Goal: Task Accomplishment & Management: Use online tool/utility

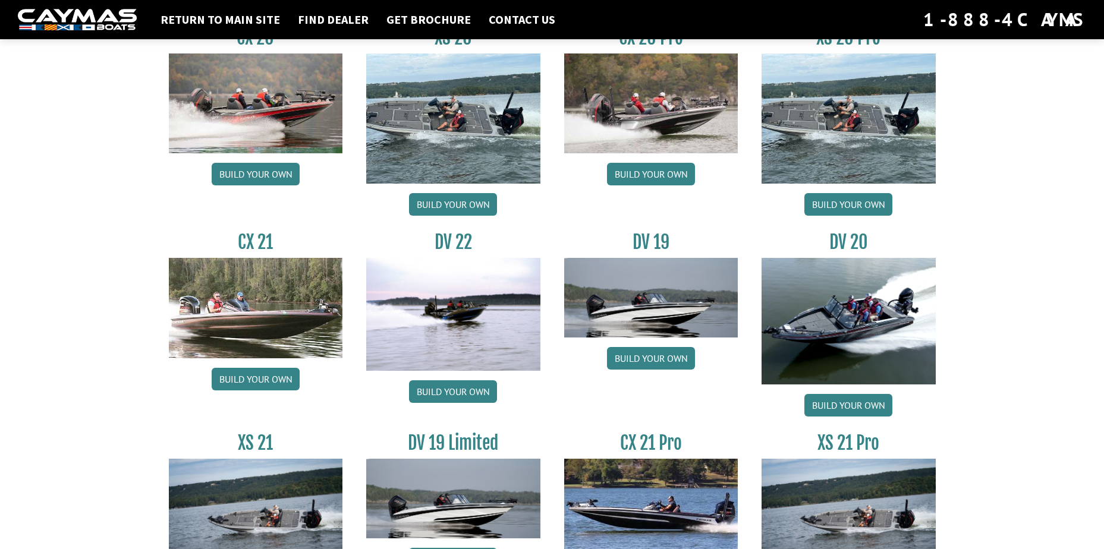
scroll to position [1248, 0]
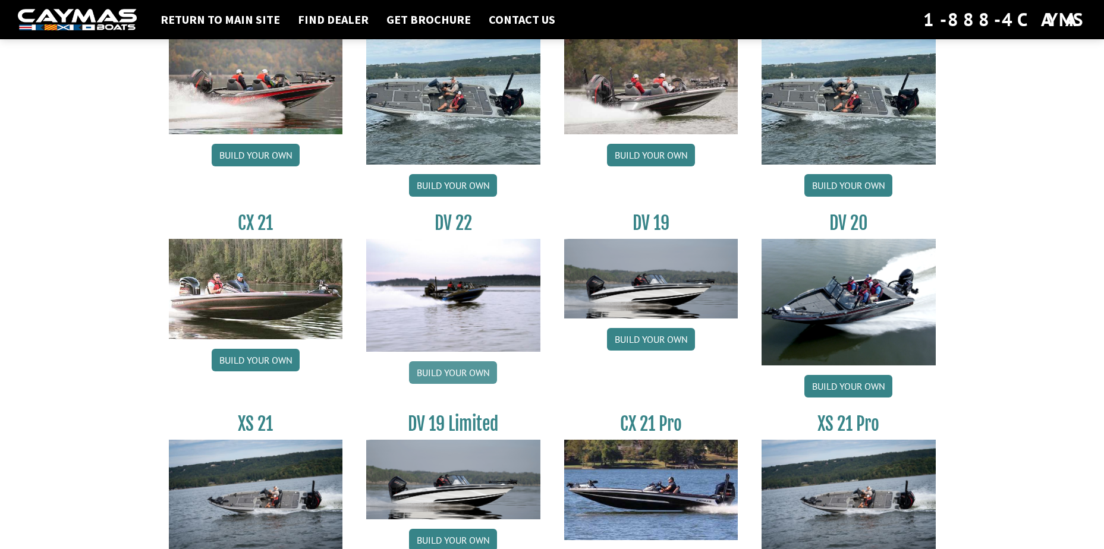
click at [454, 367] on link "Build your own" at bounding box center [453, 372] width 88 height 23
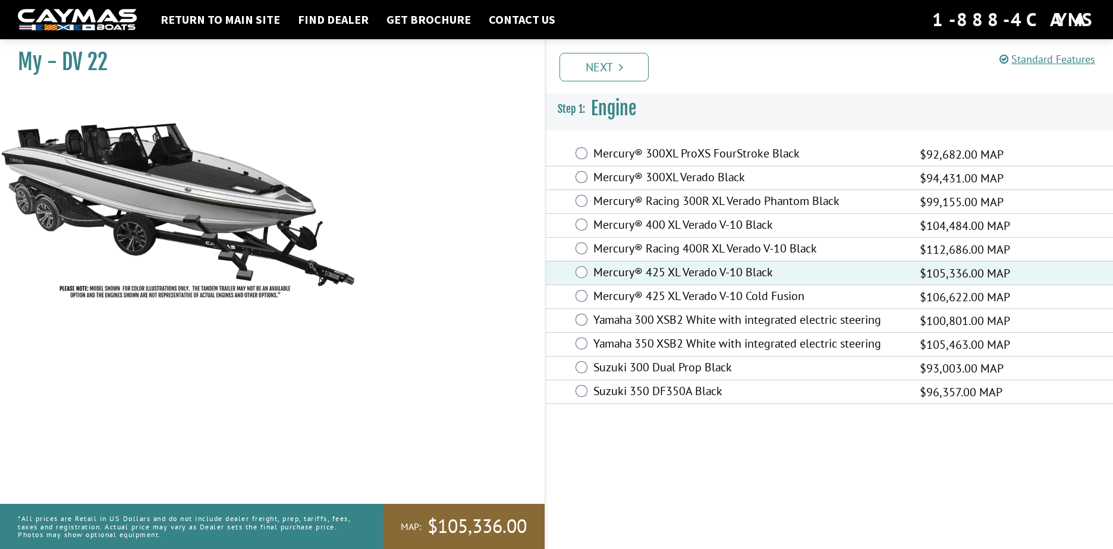
click at [586, 67] on link "Next" at bounding box center [603, 67] width 89 height 29
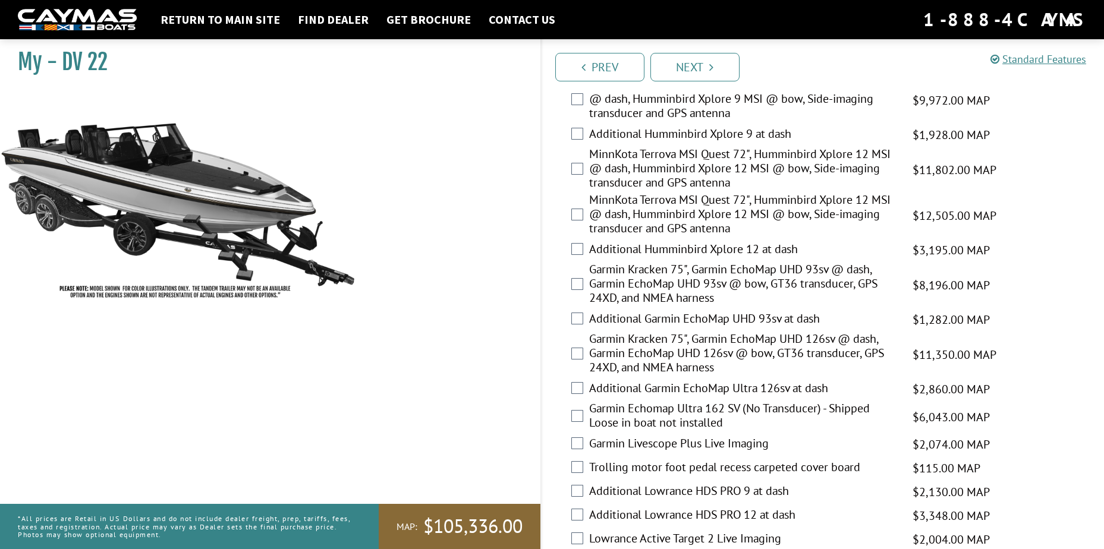
scroll to position [357, 0]
